Goal: Answer question/provide support

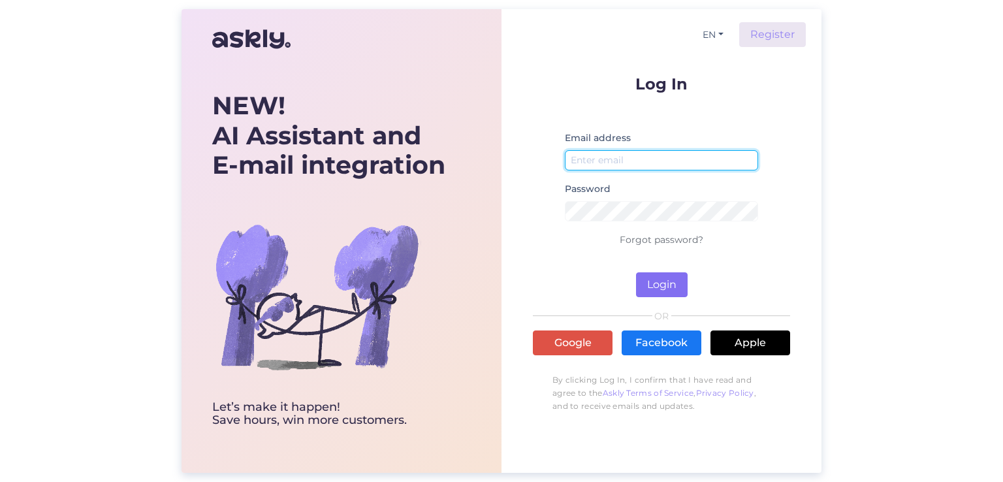
type input "[EMAIL_ADDRESS][DOMAIN_NAME]"
click at [655, 293] on button "Login" at bounding box center [662, 284] width 52 height 25
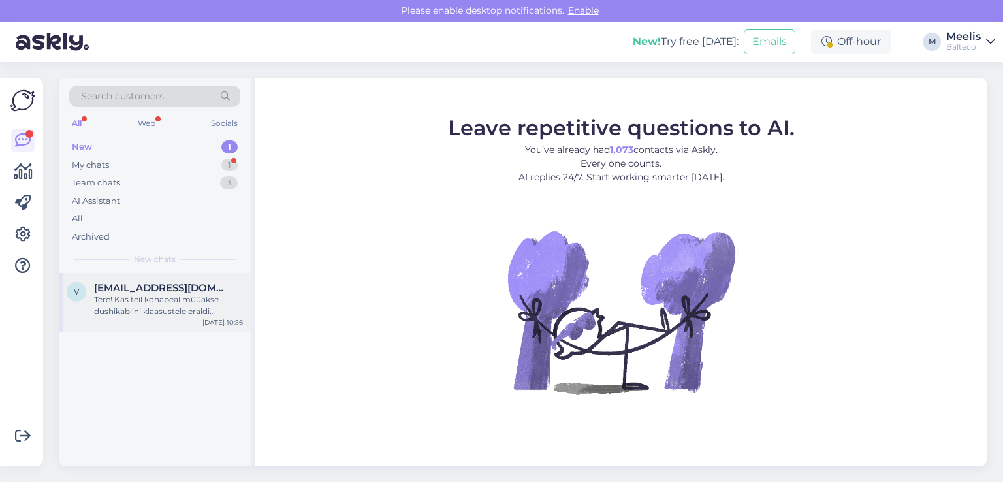
click at [103, 298] on div "Tere! Kas teil kohapeal müüakse dushikabiini klaasustele eraldi uksenupe või kä…" at bounding box center [168, 306] width 149 height 24
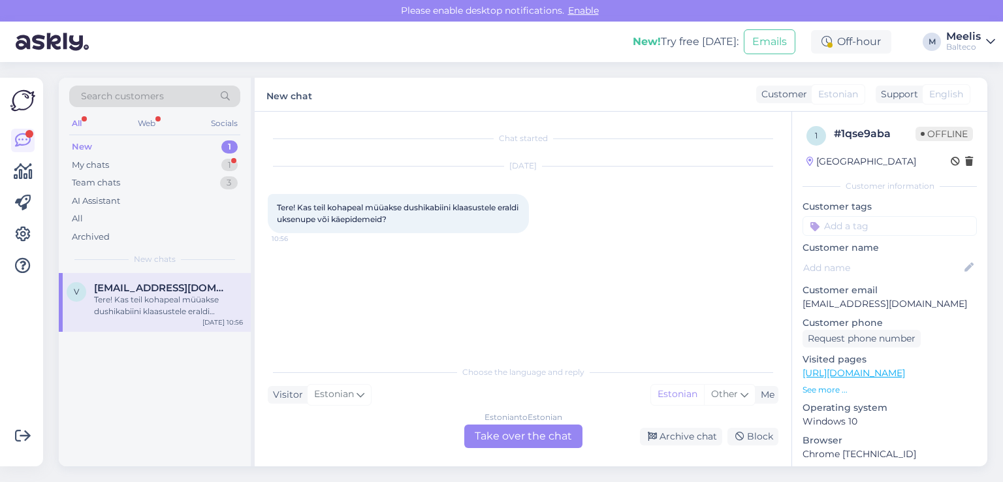
click at [526, 428] on div "Estonian to Estonian Take over the chat" at bounding box center [523, 436] width 118 height 24
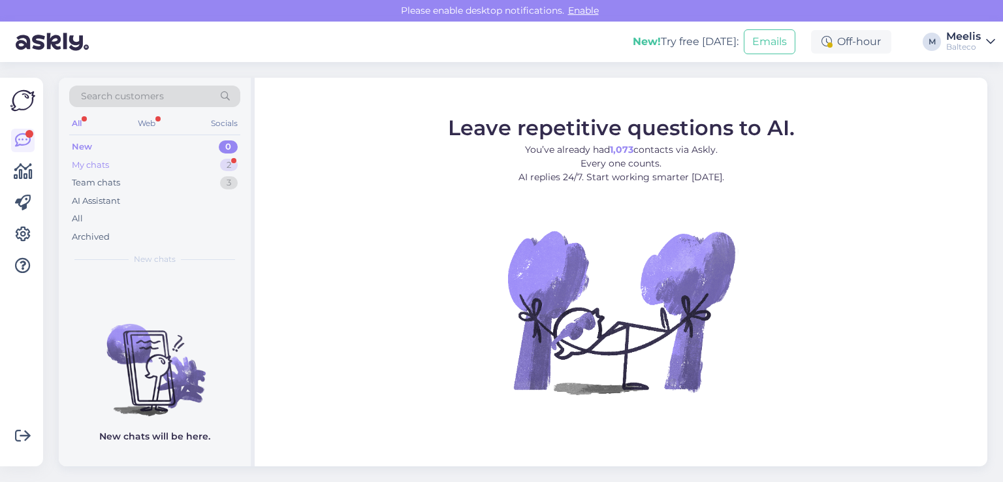
click at [128, 165] on div "My chats 2" at bounding box center [154, 165] width 171 height 18
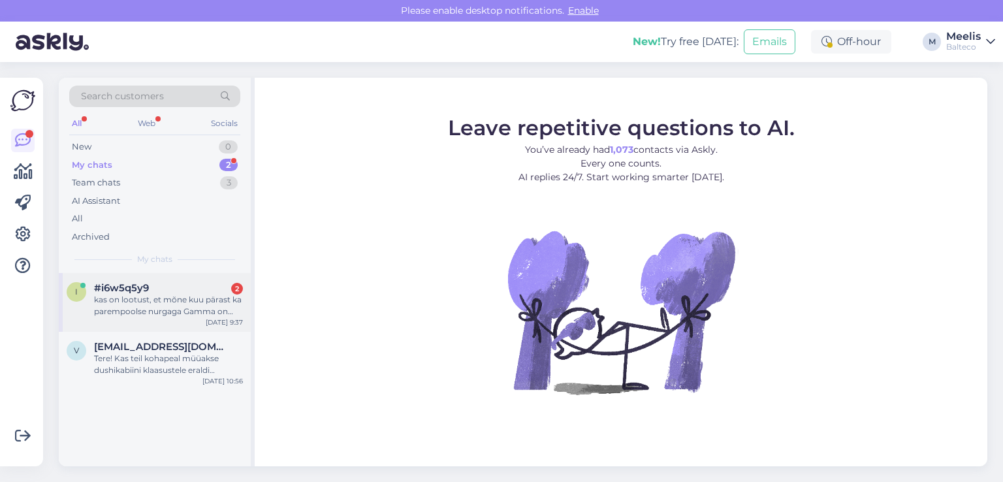
click at [191, 294] on div "kas on lootust, et mõne kuu pärast ka parempoolse nurgaga Gamma on tootmises?" at bounding box center [168, 306] width 149 height 24
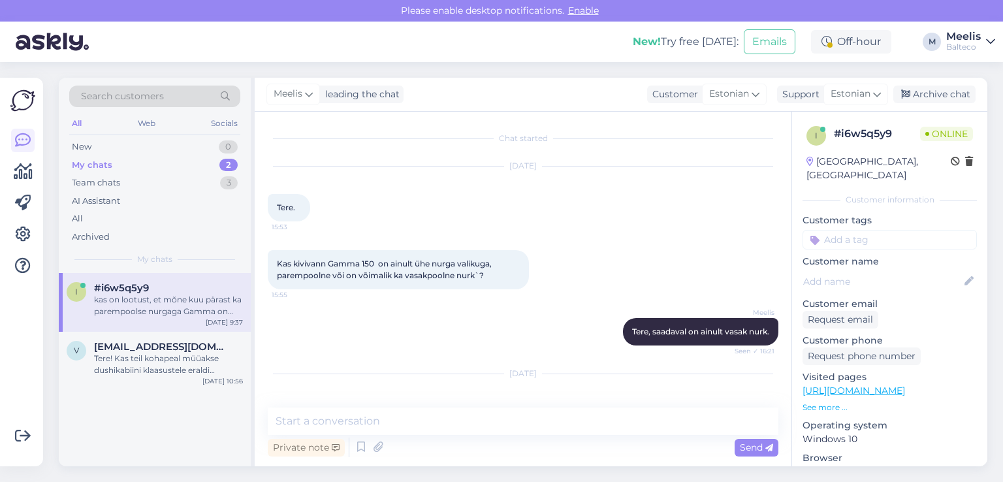
scroll to position [128, 0]
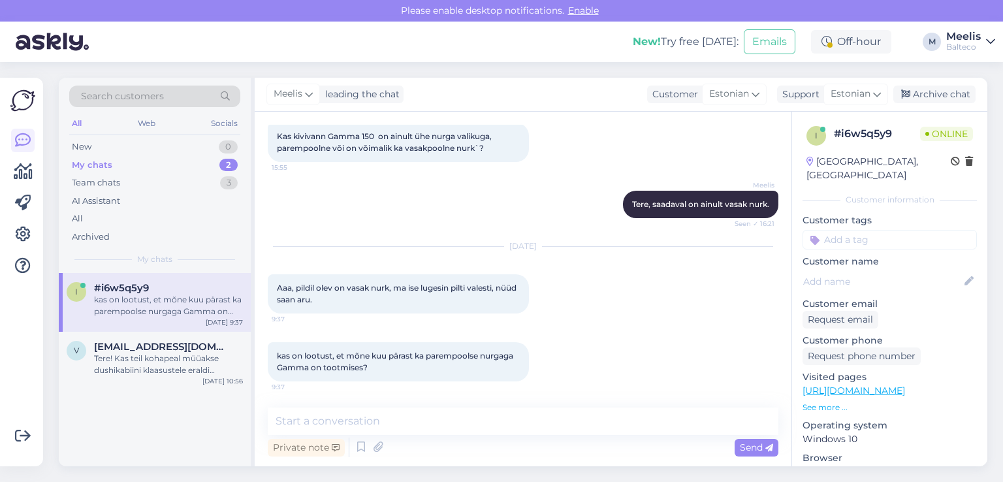
click at [431, 439] on div "Private note Send" at bounding box center [523, 447] width 511 height 25
click at [433, 445] on div "Private note Send" at bounding box center [523, 447] width 511 height 25
click at [436, 445] on div "Private note Send" at bounding box center [523, 447] width 511 height 25
click at [504, 461] on div "Chat started [DATE] Tere. 15:53 Kas kivivann Gamma 150 on ainult ühe nurga vali…" at bounding box center [523, 289] width 537 height 355
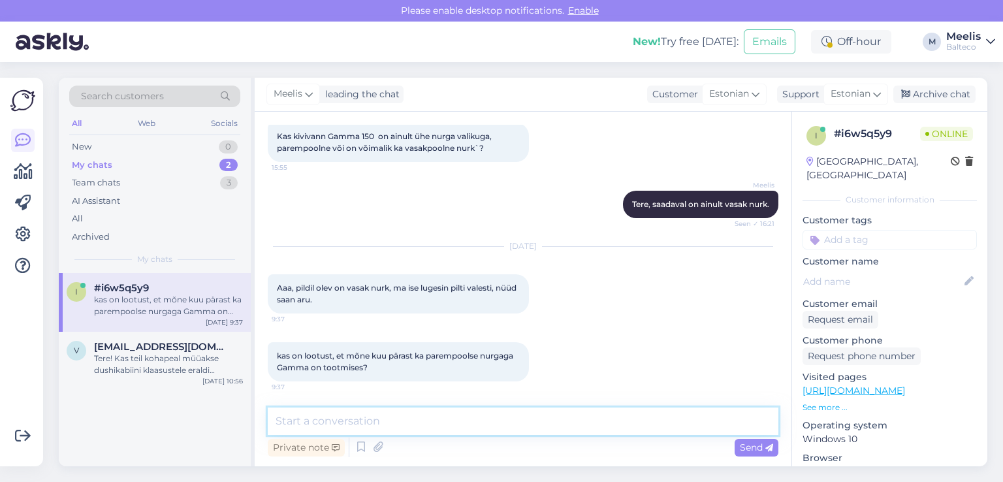
click at [396, 421] on textarea at bounding box center [523, 420] width 511 height 27
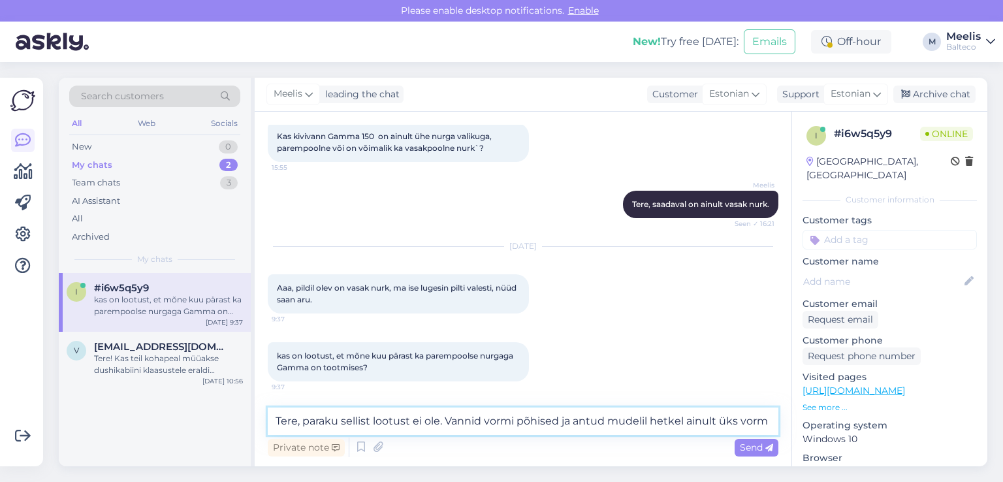
type textarea "Tere, paraku sellist lootust ei ole. Vannid vormi põhised ja antud mudelil hetk…"
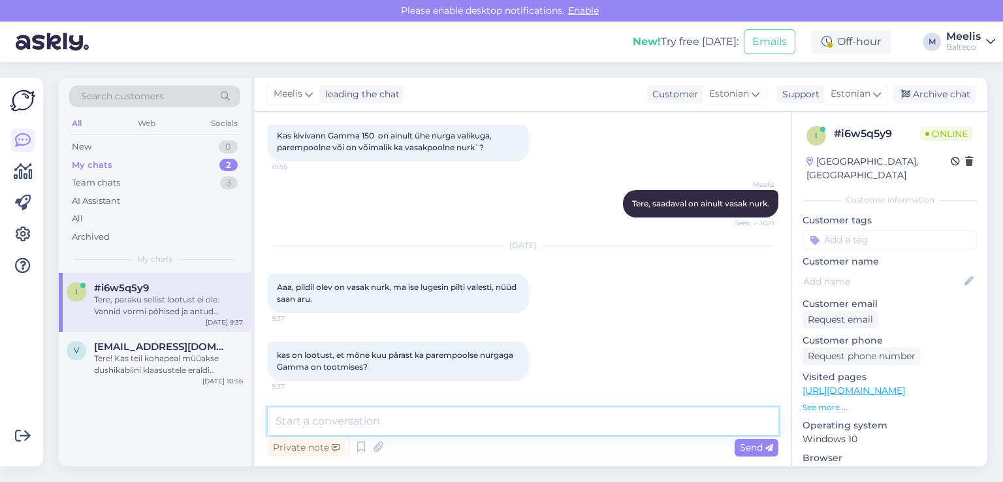
scroll to position [196, 0]
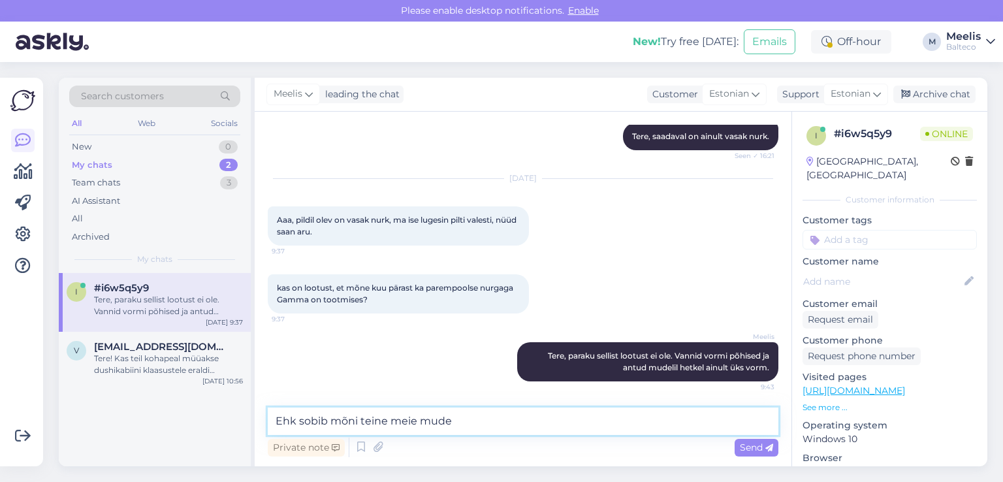
type textarea "Ehk sobib mõni teine meie mudel"
